Goal: Register for event/course

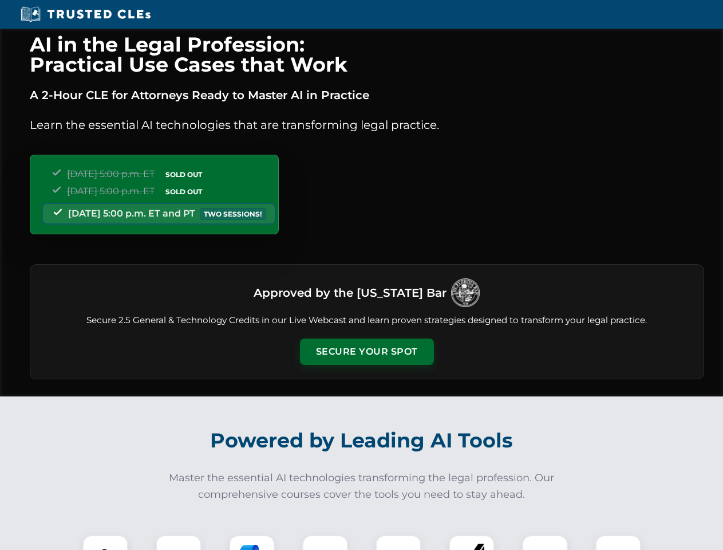
click at [366, 352] on button "Secure Your Spot" at bounding box center [367, 351] width 134 height 26
click at [105, 542] on img at bounding box center [105, 557] width 33 height 33
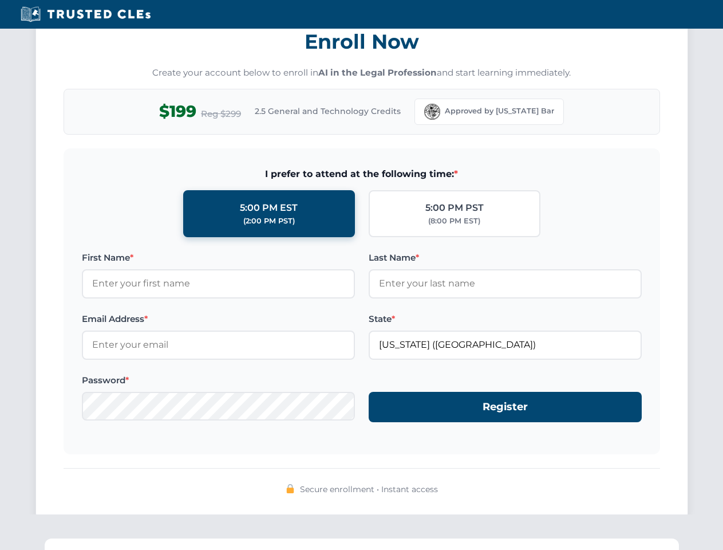
scroll to position [1124, 0]
